Goal: Check status: Verify the current state of an ongoing process or item

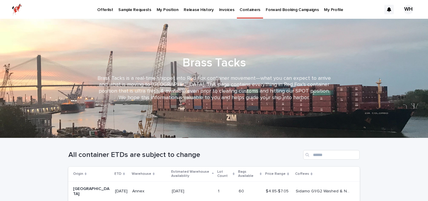
click at [160, 10] on p "My Position" at bounding box center [168, 6] width 22 height 12
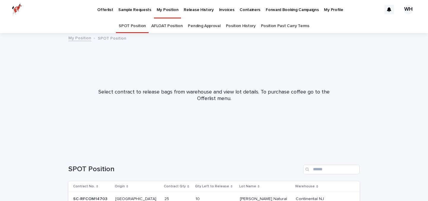
click at [202, 26] on link "Pending Approval" at bounding box center [204, 26] width 32 height 14
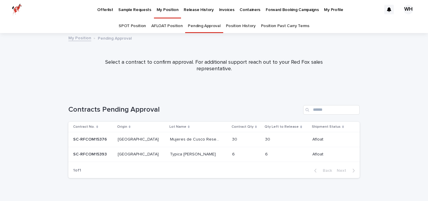
scroll to position [12, 0]
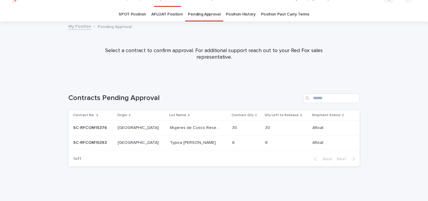
click at [124, 147] on td "[GEOGRAPHIC_DATA] [GEOGRAPHIC_DATA]" at bounding box center [141, 142] width 52 height 15
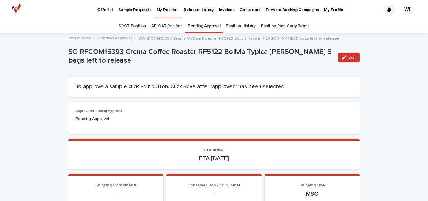
click at [168, 26] on link "AFLOAT Position" at bounding box center [166, 26] width 31 height 14
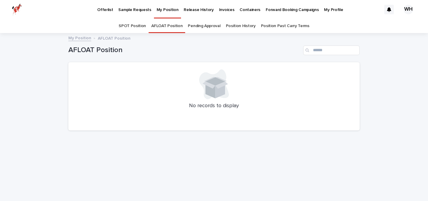
click at [169, 26] on link "AFLOAT Position" at bounding box center [166, 26] width 31 height 14
click at [207, 29] on link "Pending Approval" at bounding box center [204, 26] width 32 height 14
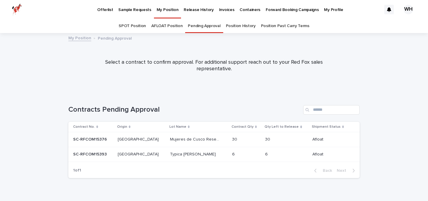
click at [170, 138] on p "Mujeres de Cusco Reserve" at bounding box center [195, 139] width 51 height 6
